Goal: Entertainment & Leisure: Consume media (video, audio)

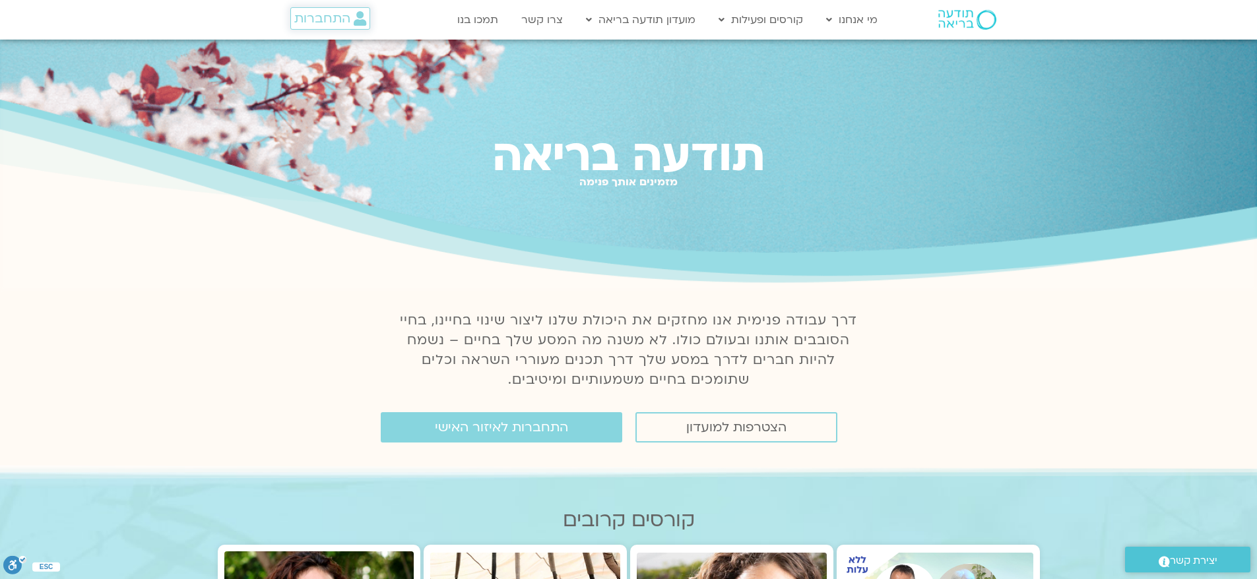
click at [339, 11] on span "התחברות" at bounding box center [322, 18] width 56 height 15
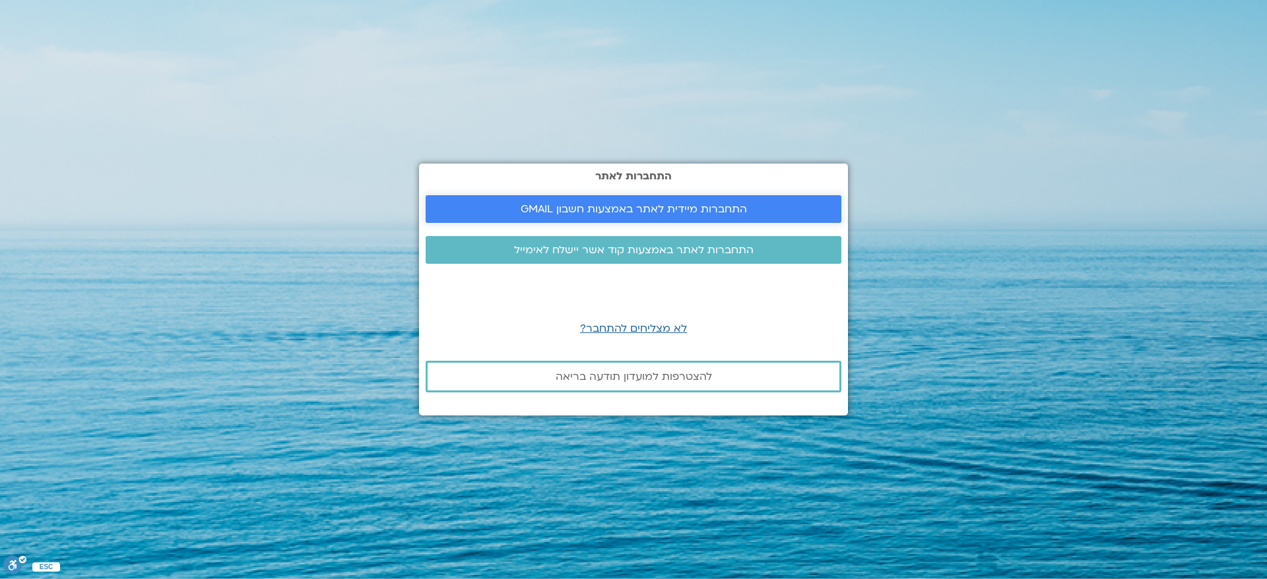
click at [584, 209] on span "התחברות מיידית לאתר באמצעות חשבון GMAIL" at bounding box center [634, 209] width 226 height 12
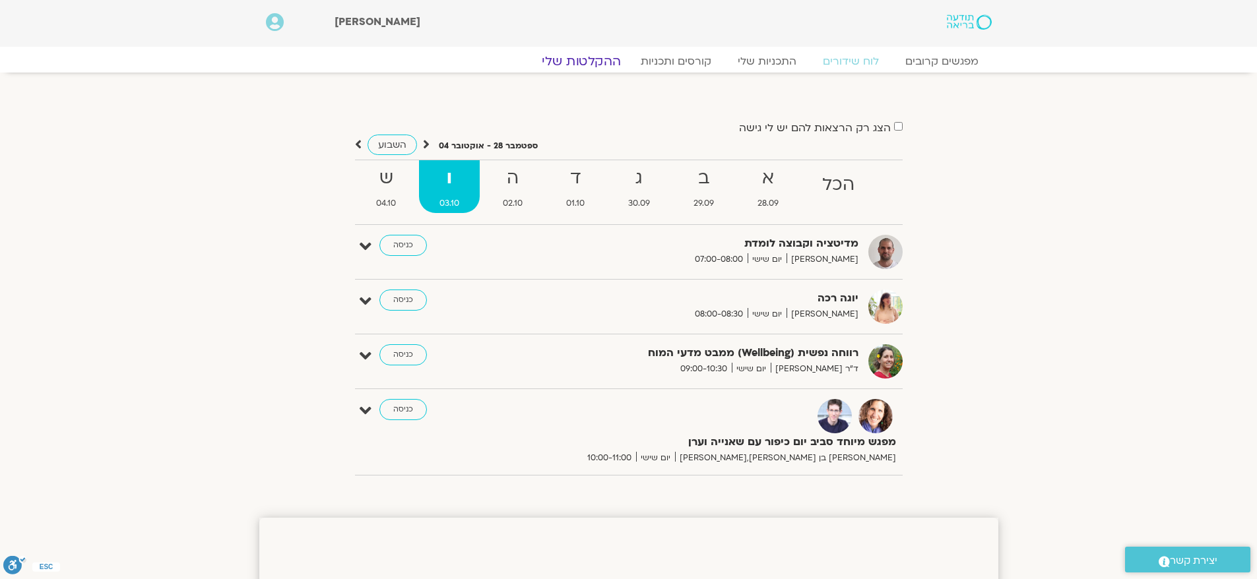
click at [598, 64] on link "ההקלטות שלי" at bounding box center [581, 61] width 111 height 16
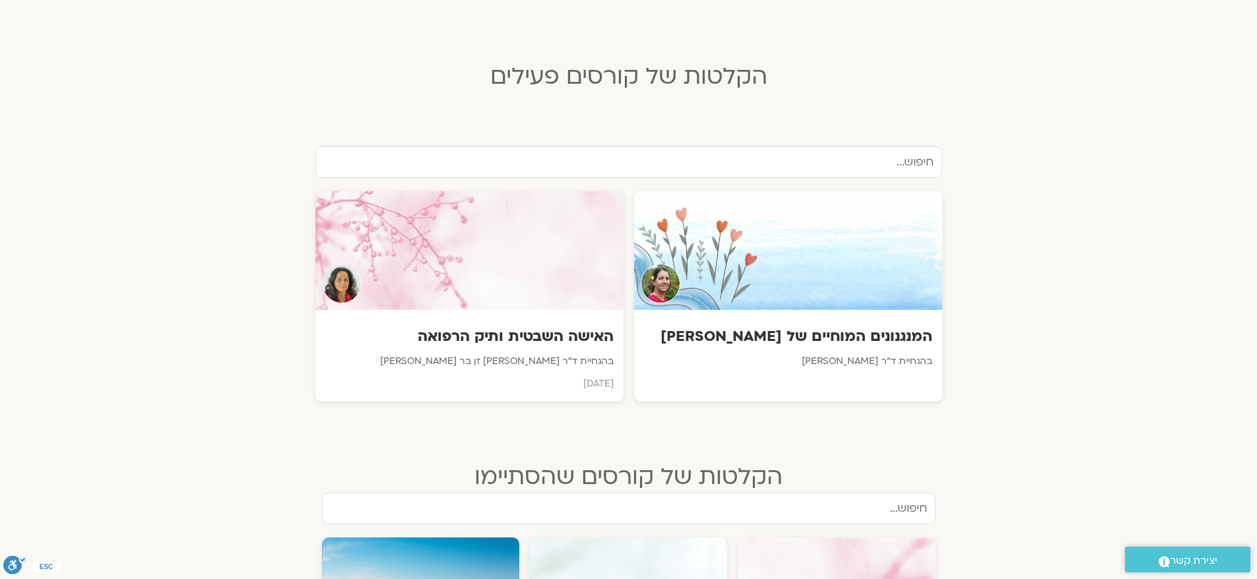
scroll to position [330, 0]
click at [485, 349] on div "האישה השבטית ותיק הרפואה בהנחיית ד״ר צילה זן בר צור ספטמבר 2025" at bounding box center [468, 356] width 311 height 92
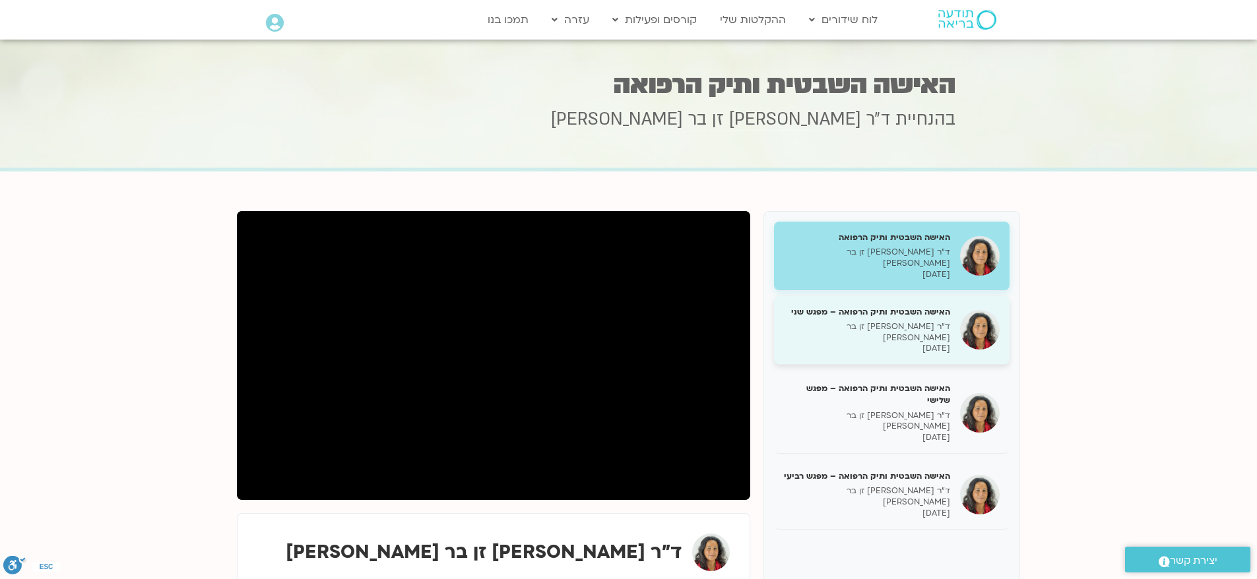
click at [876, 343] on p "[DATE]" at bounding box center [867, 348] width 166 height 11
